Goal: Find specific page/section: Find specific page/section

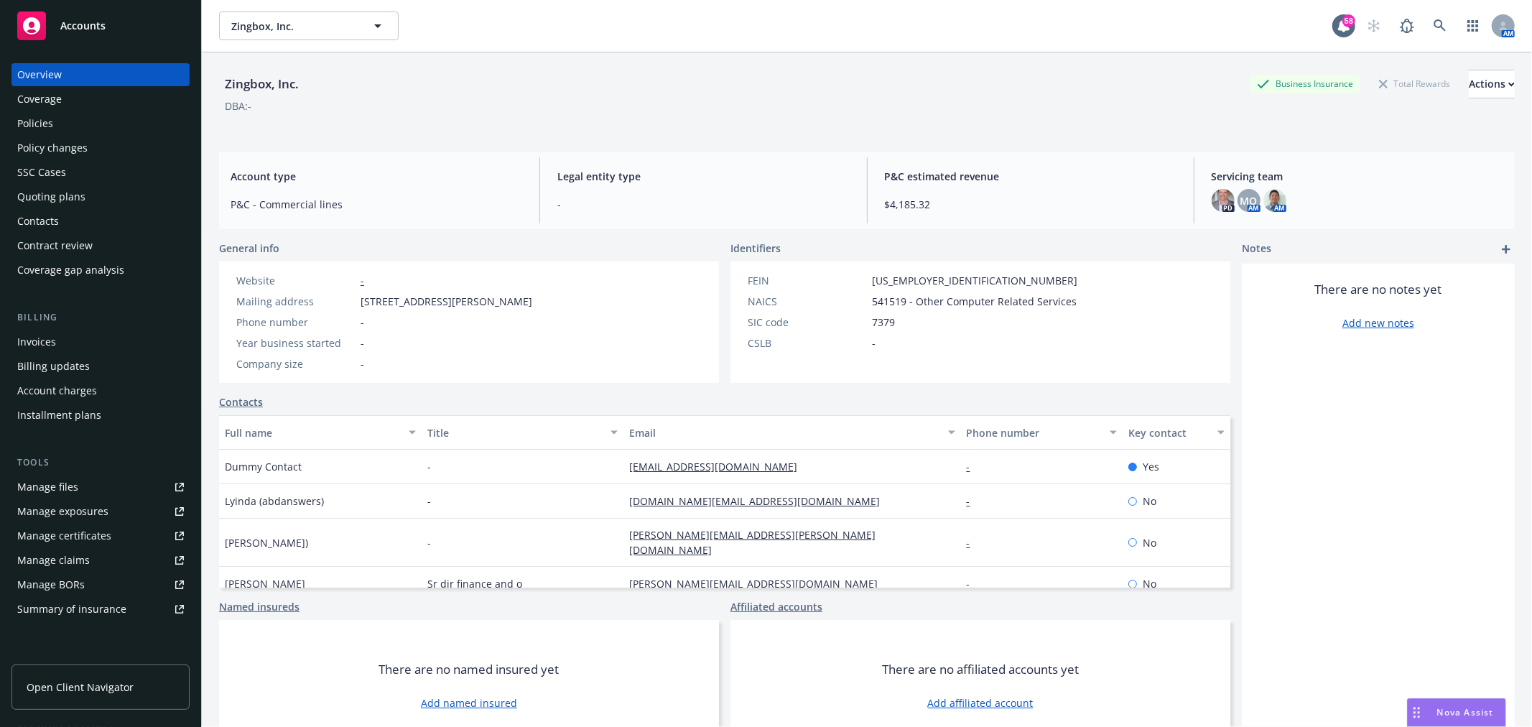
click at [47, 118] on div "Policies" at bounding box center [35, 123] width 36 height 23
